Goal: Transaction & Acquisition: Register for event/course

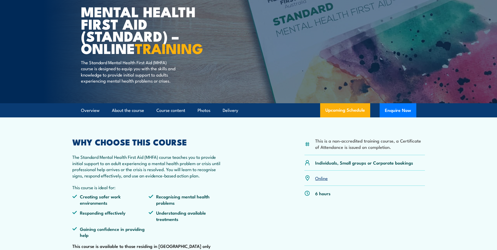
scroll to position [26, 0]
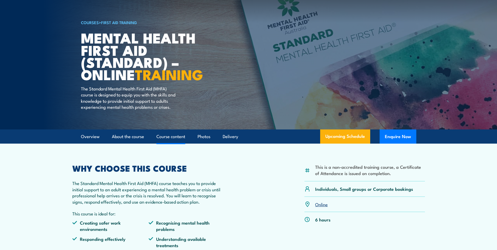
click at [177, 144] on link "Course content" at bounding box center [171, 137] width 29 height 14
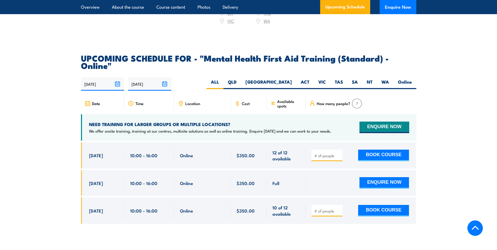
scroll to position [1049, 0]
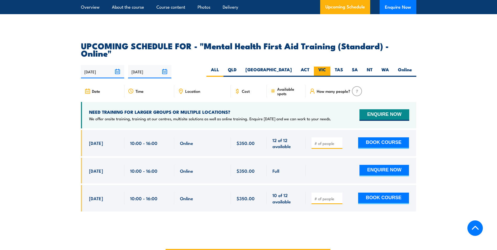
click at [320, 67] on label "VIC" at bounding box center [322, 72] width 17 height 10
click at [326, 67] on input "VIC" at bounding box center [327, 68] width 3 height 3
radio input "true"
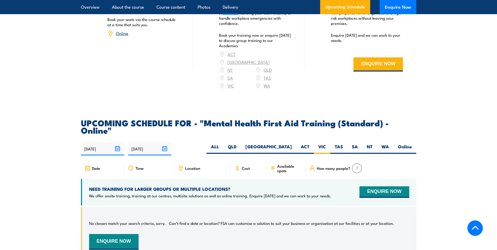
scroll to position [998, 0]
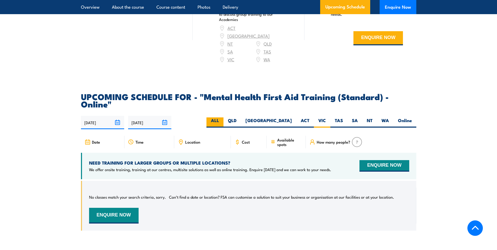
click at [224, 117] on label "ALL" at bounding box center [215, 122] width 17 height 10
click at [223, 117] on input "ALL" at bounding box center [220, 118] width 3 height 3
radio input "true"
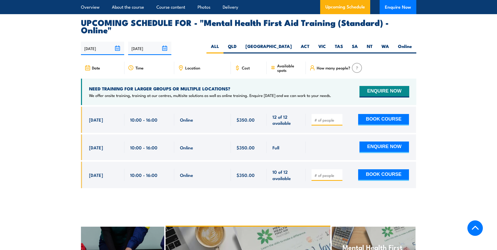
scroll to position [1077, 0]
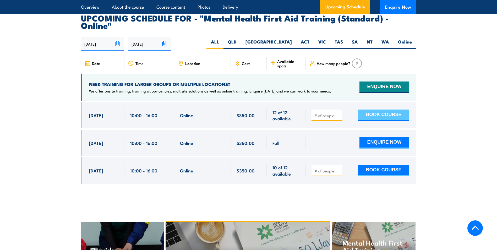
click at [386, 110] on button "BOOK COURSE" at bounding box center [383, 116] width 51 height 12
click at [381, 165] on button "BOOK COURSE" at bounding box center [383, 171] width 51 height 12
click at [337, 168] on input "1" at bounding box center [328, 170] width 26 height 5
click at [339, 168] on input "1" at bounding box center [328, 170] width 26 height 5
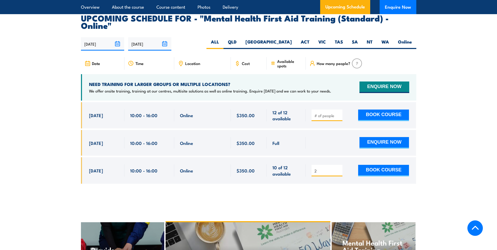
click at [339, 168] on input "2" at bounding box center [328, 170] width 26 height 5
type input "3"
click at [339, 168] on input "3" at bounding box center [328, 170] width 26 height 5
click at [382, 165] on button "BOOK COURSE" at bounding box center [383, 171] width 51 height 12
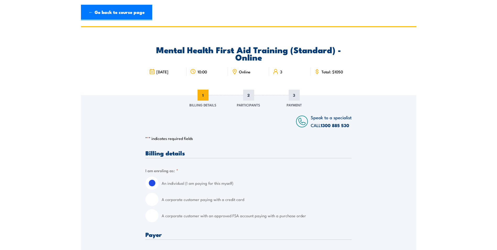
drag, startPoint x: 116, startPoint y: 15, endPoint x: 126, endPoint y: 21, distance: 11.3
click at [116, 15] on link "← Go back to course page" at bounding box center [116, 13] width 71 height 16
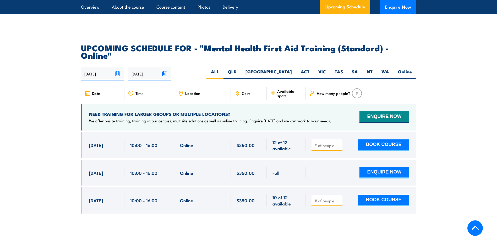
scroll to position [1077, 0]
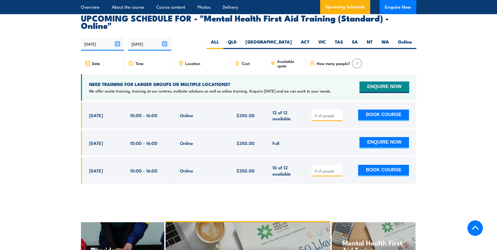
click at [330, 168] on input "number" at bounding box center [328, 170] width 26 height 5
type input "1"
click at [339, 168] on input "1" at bounding box center [328, 170] width 26 height 5
click at [381, 165] on button "BOOK COURSE" at bounding box center [383, 171] width 51 height 12
